Goal: Find specific page/section: Find specific page/section

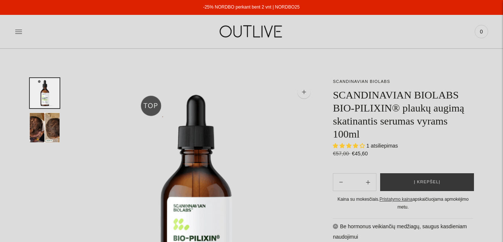
select select "**********"
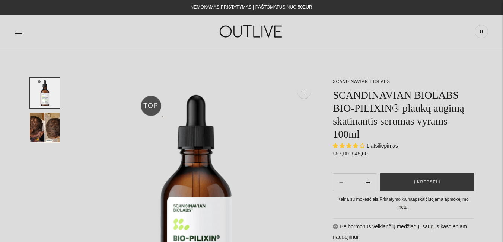
click at [14, 33] on div "PAGRINDINIS PAPILDAI Visi papildai Antioksidantai Dirbantiems ofise Ekologiška …" at bounding box center [251, 32] width 503 height 26
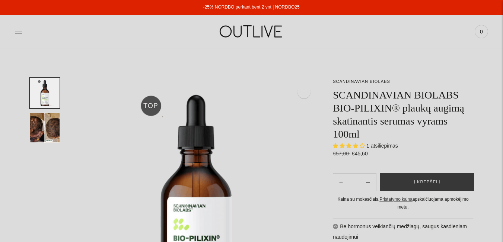
click at [18, 32] on icon at bounding box center [18, 32] width 7 height 4
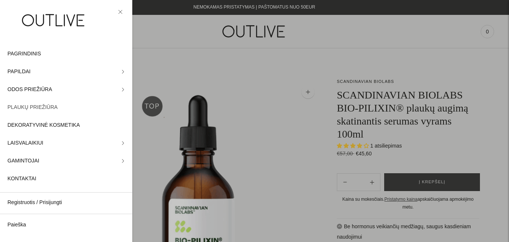
click at [50, 109] on span "PLAUKŲ PRIEŽIŪRA" at bounding box center [32, 107] width 50 height 9
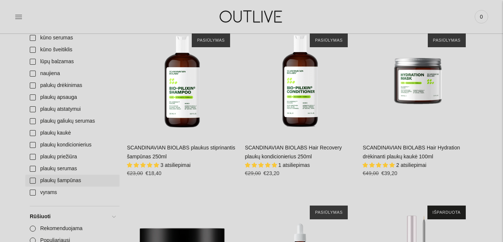
scroll to position [409, 0]
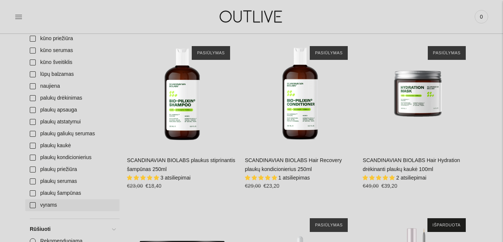
click at [33, 204] on link "vyrams" at bounding box center [72, 206] width 94 height 12
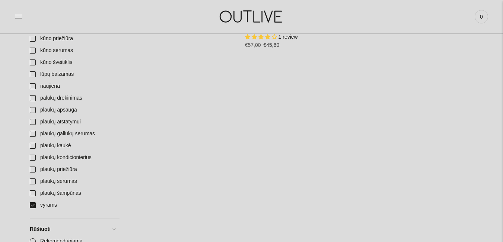
scroll to position [261, 0]
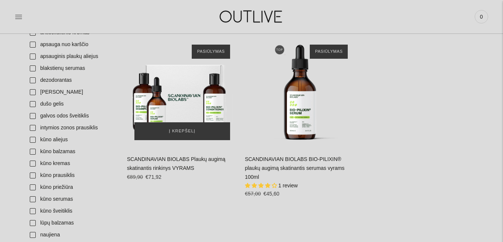
click at [178, 101] on img "SCANDINAVIAN BIOLABS Plaukų augimą skatinantis rinkinys VYRAMS\a" at bounding box center [182, 92] width 111 height 111
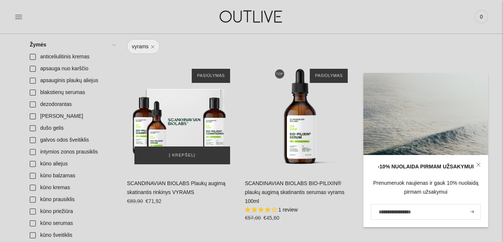
scroll to position [223, 0]
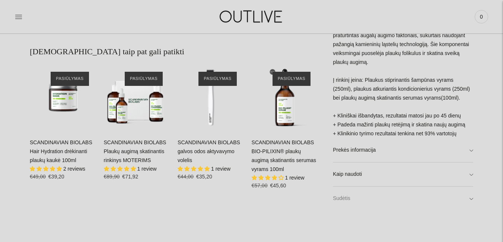
scroll to position [468, 0]
